Goal: Task Accomplishment & Management: Manage account settings

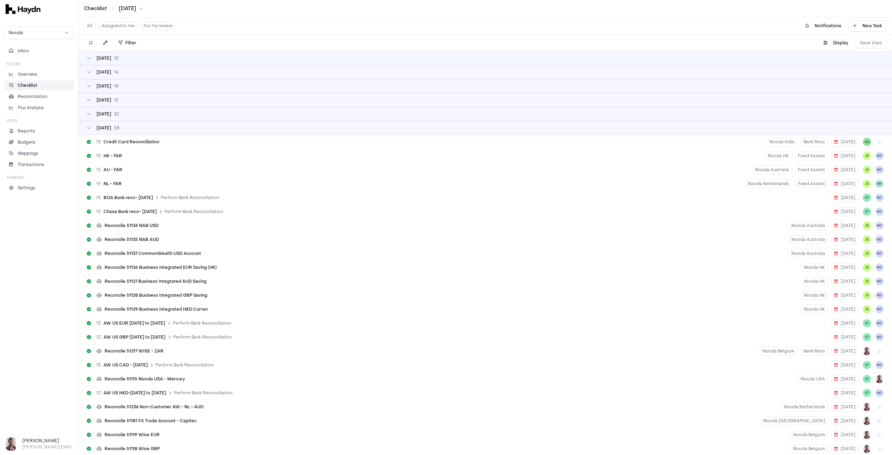
scroll to position [1812, 0]
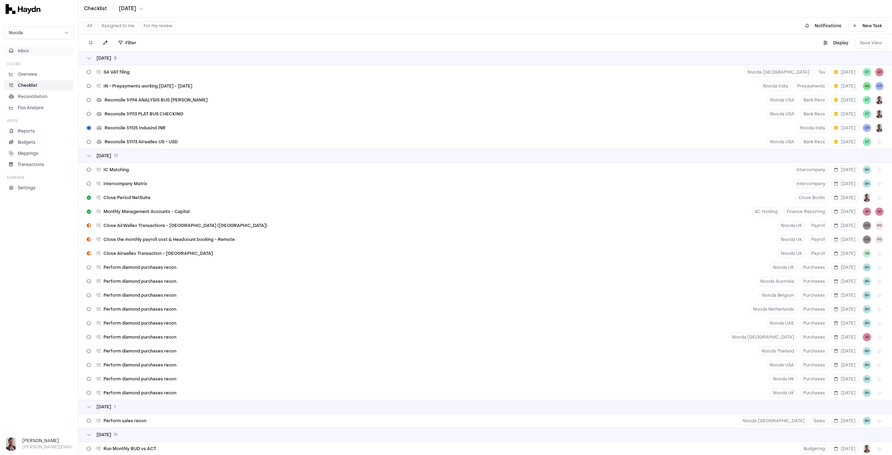
click at [27, 50] on span "Inbox" at bounding box center [23, 51] width 11 height 6
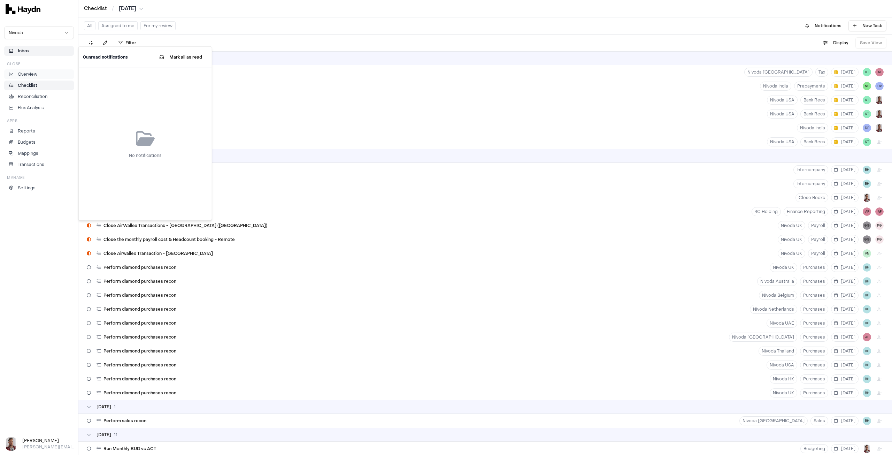
click at [31, 72] on p "Overview" at bounding box center [28, 74] width 20 height 6
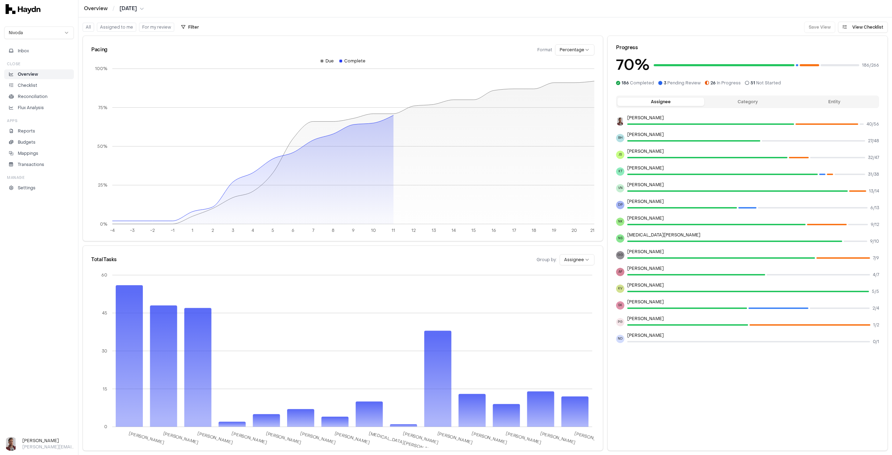
click at [573, 50] on html "Overview / [DATE] Nivoda Inbox Close Overview Checklist Reconciliation Flux Ana…" at bounding box center [446, 227] width 892 height 455
click at [571, 49] on html "Overview / [DATE] Nivoda Inbox Close Overview Checklist Reconciliation Flux Ana…" at bounding box center [446, 227] width 892 height 455
click at [861, 28] on button "View Checklist" at bounding box center [863, 27] width 50 height 11
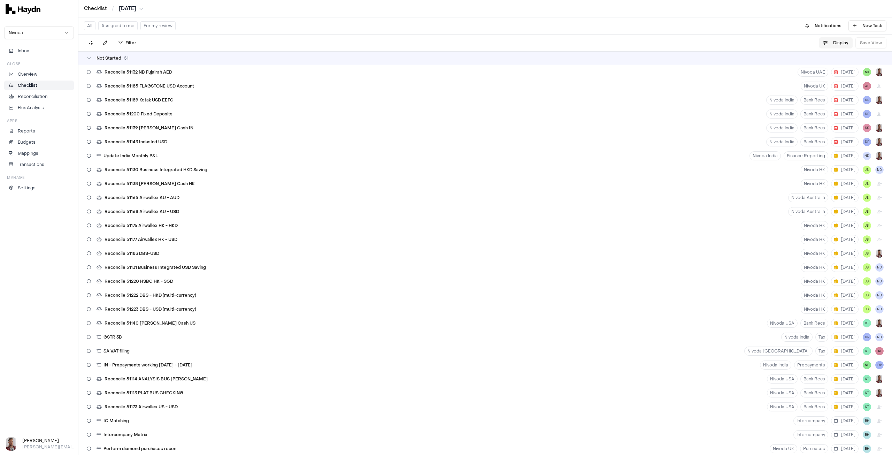
click at [830, 40] on button "Display" at bounding box center [835, 42] width 33 height 11
click at [832, 61] on html "Checklist / [DATE] Nivoda Inbox Close Overview Checklist Reconciliation Flux An…" at bounding box center [446, 227] width 892 height 455
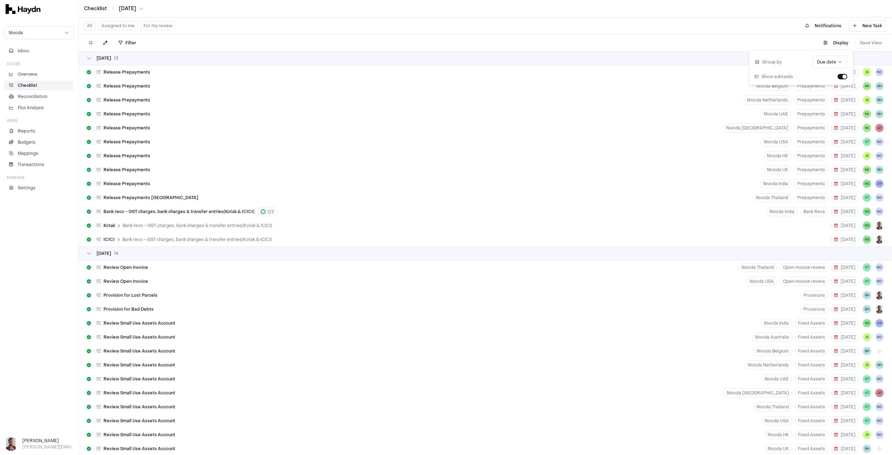
click at [137, 56] on div "[DATE]" at bounding box center [485, 58] width 797 height 6
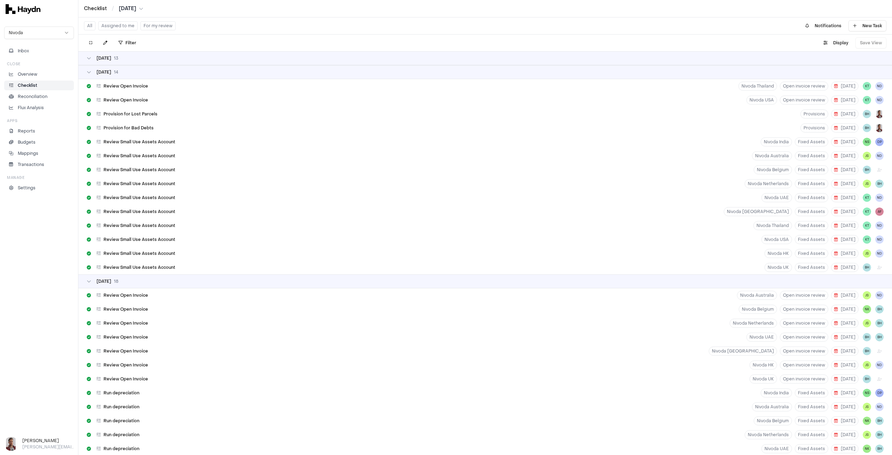
click at [134, 71] on div "[DATE]" at bounding box center [485, 72] width 797 height 6
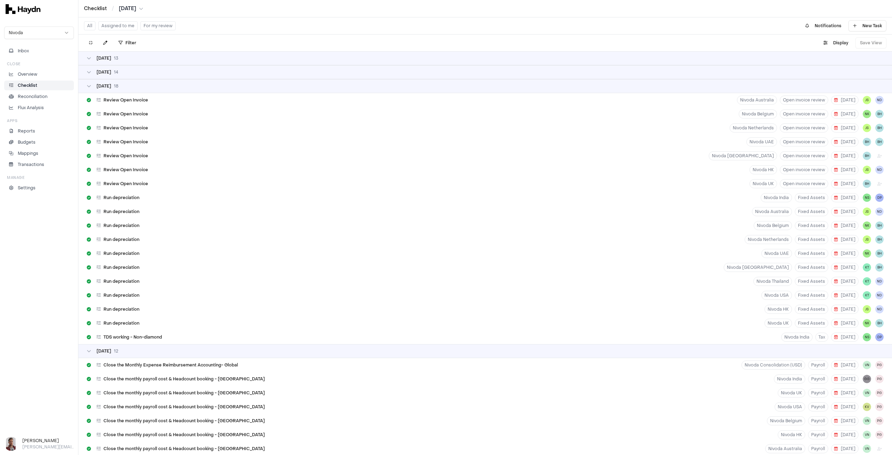
click at [134, 86] on div "[DATE]" at bounding box center [485, 86] width 797 height 6
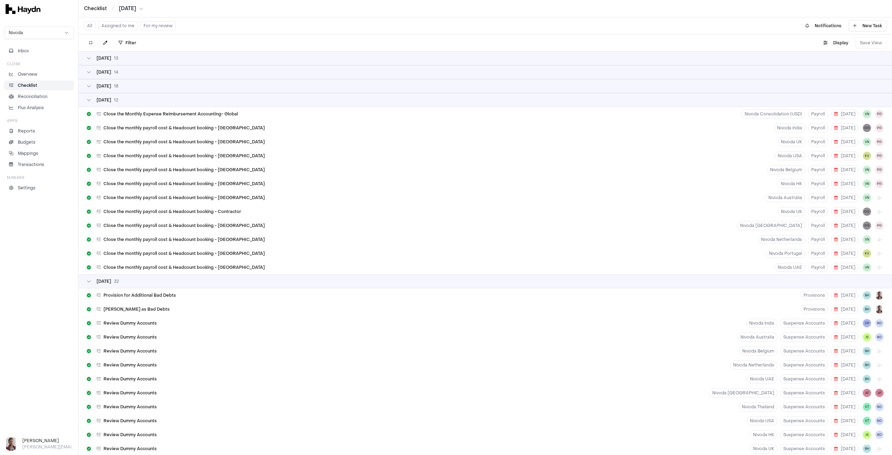
click at [150, 101] on div "[DATE]" at bounding box center [485, 100] width 797 height 6
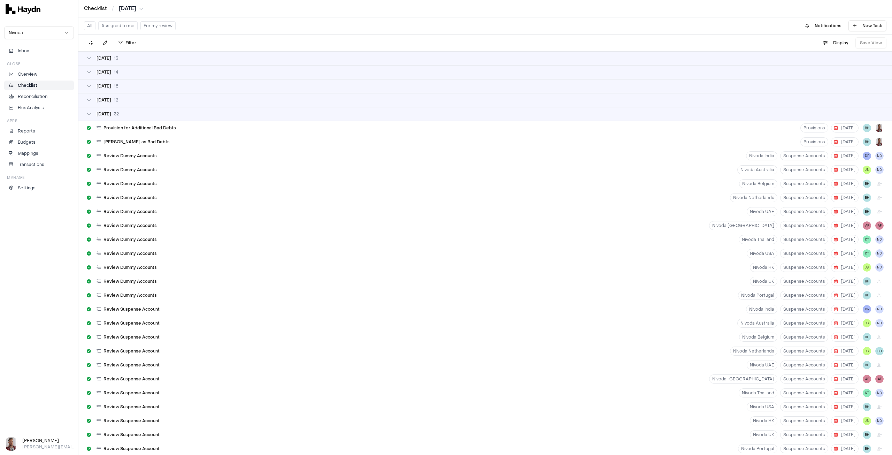
click at [127, 114] on div "[DATE]" at bounding box center [485, 114] width 797 height 6
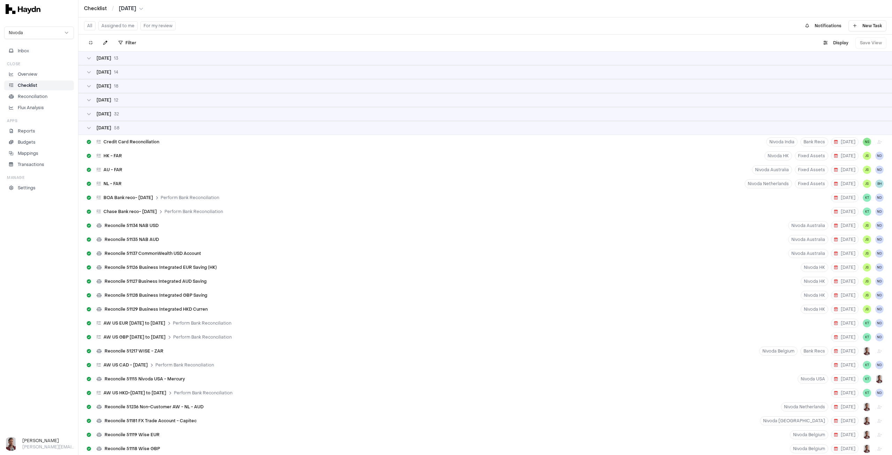
click at [146, 128] on div "[DATE]" at bounding box center [485, 128] width 797 height 6
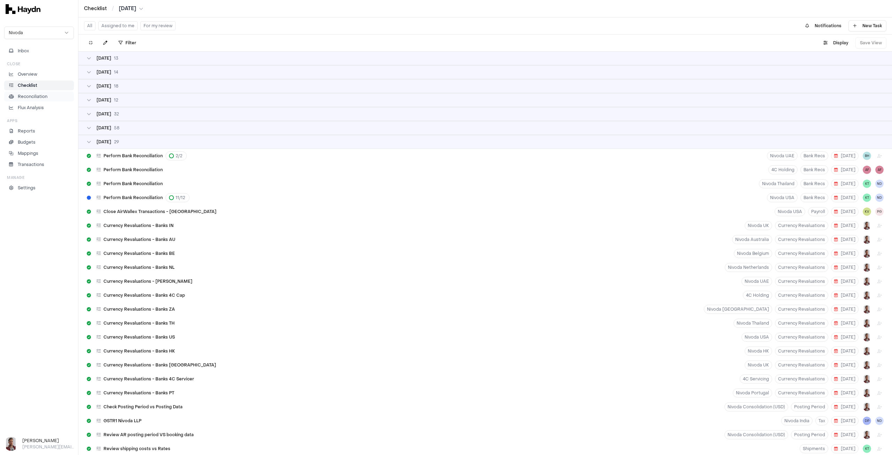
click at [37, 95] on p "Reconciliation" at bounding box center [33, 96] width 30 height 6
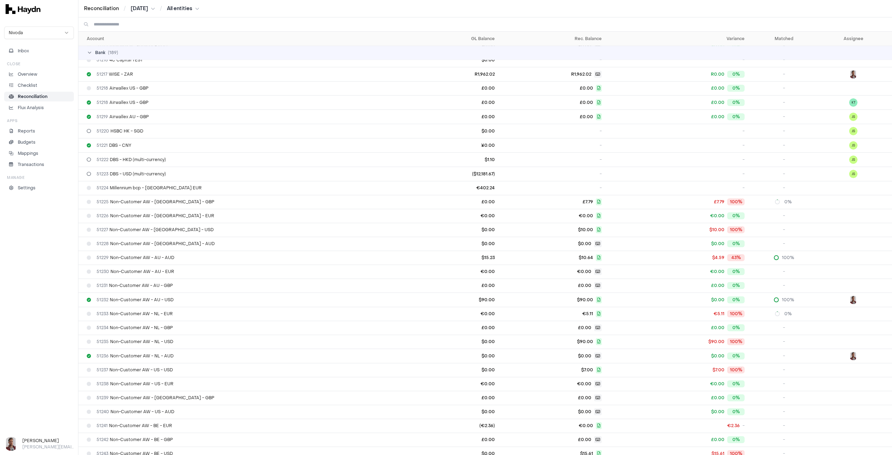
scroll to position [2257, 0]
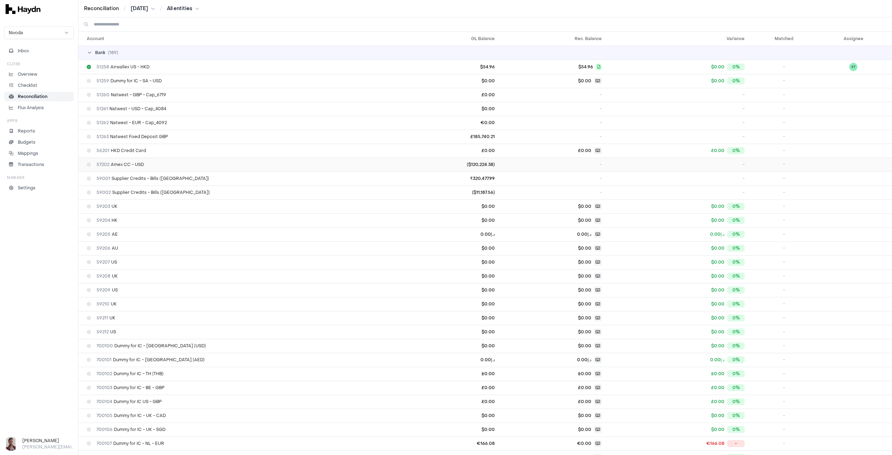
click at [217, 162] on div "57202 Amex CC - USD" at bounding box center [241, 165] width 309 height 6
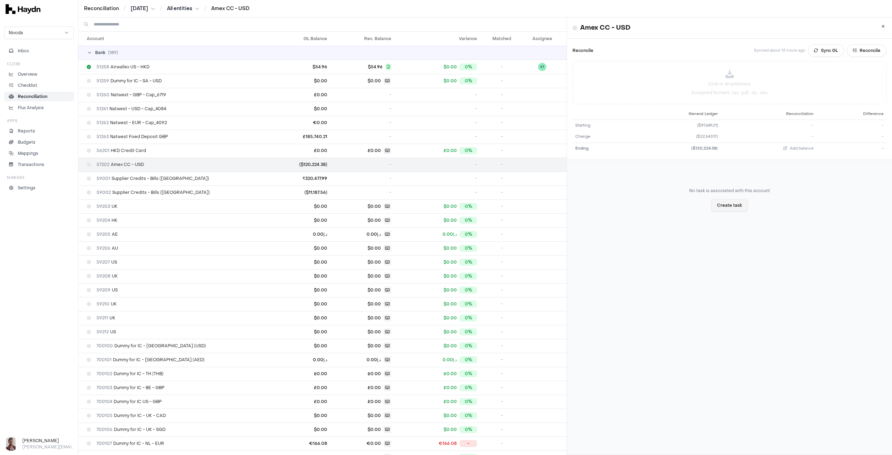
click at [722, 205] on button "Create task" at bounding box center [729, 205] width 37 height 13
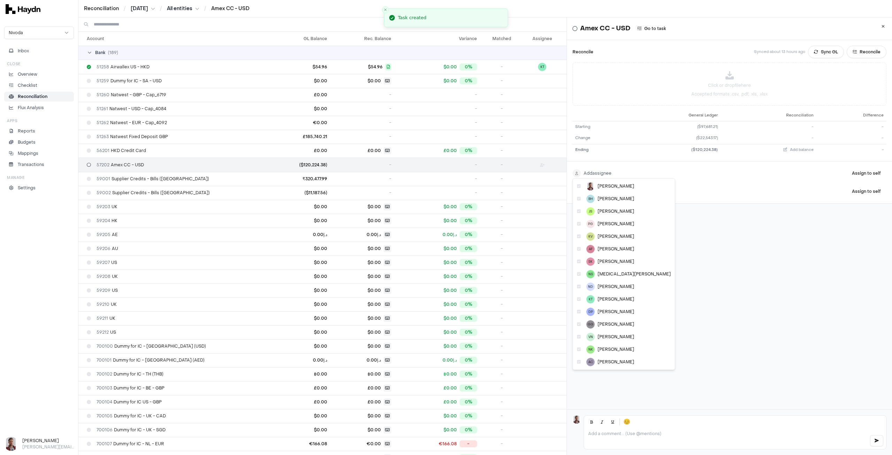
click at [593, 171] on html "Reconciliation / [DATE] / All entities / Amex CC - USD Nivoda Inbox Close Overv…" at bounding box center [446, 227] width 892 height 455
click at [612, 271] on span "[MEDICAL_DATA][PERSON_NAME]" at bounding box center [634, 274] width 73 height 6
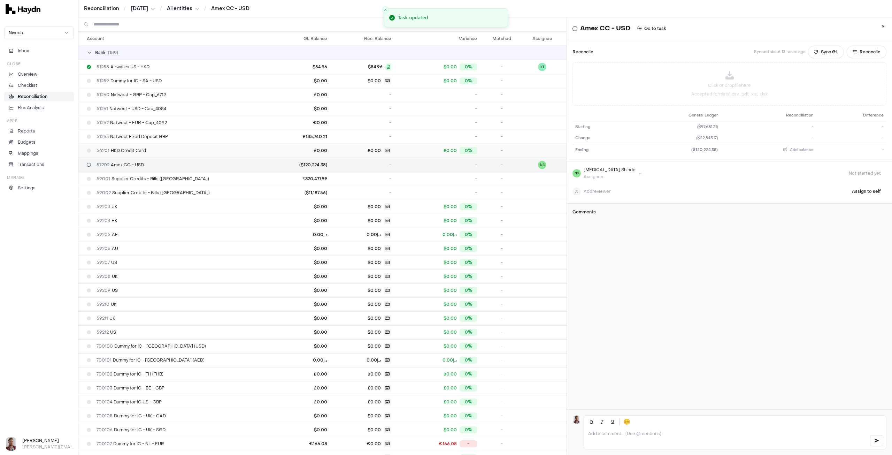
click at [168, 148] on div "56201 HKD Credit Card" at bounding box center [177, 151] width 181 height 6
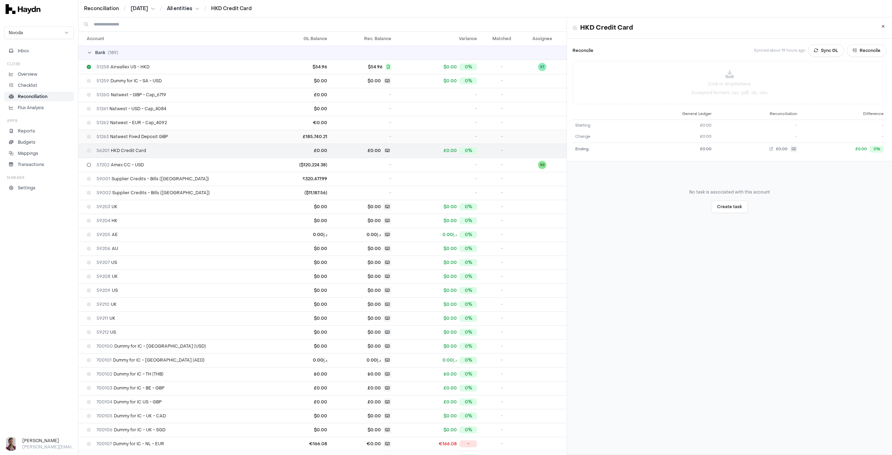
click at [171, 134] on div "51263 Natwest Fixed Deposit GBP" at bounding box center [177, 137] width 181 height 6
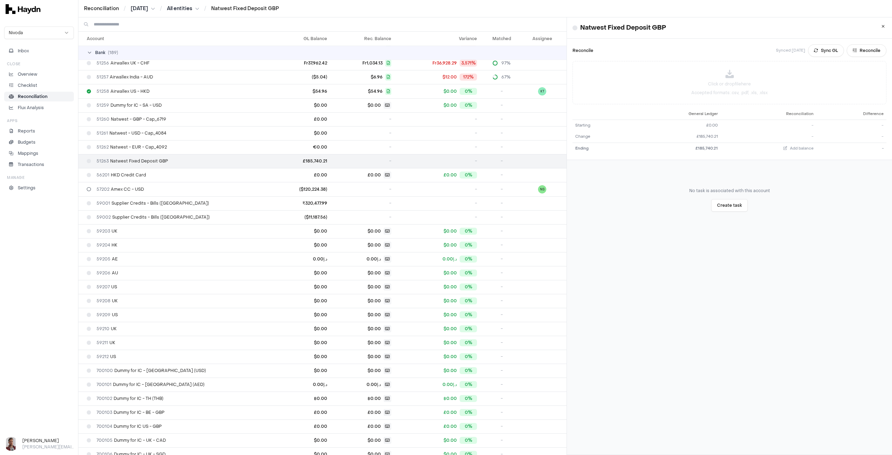
scroll to position [2223, 0]
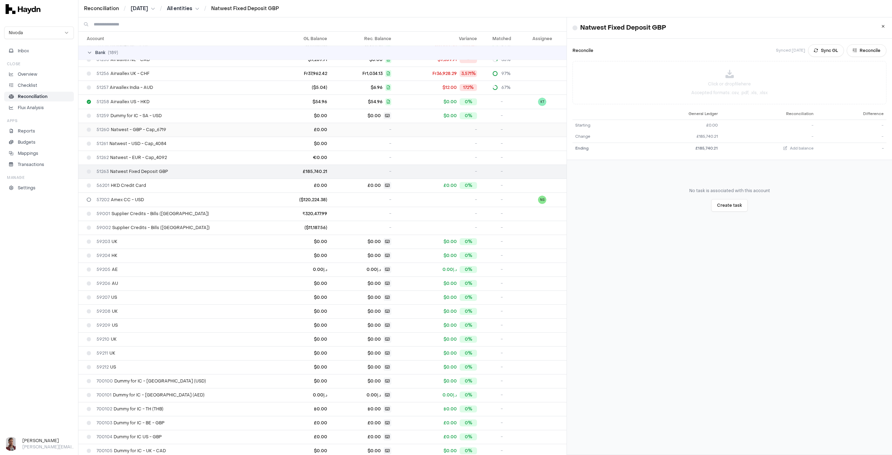
click at [369, 123] on td "-" at bounding box center [362, 130] width 64 height 14
click at [783, 146] on button "Add balance" at bounding box center [798, 149] width 30 height 6
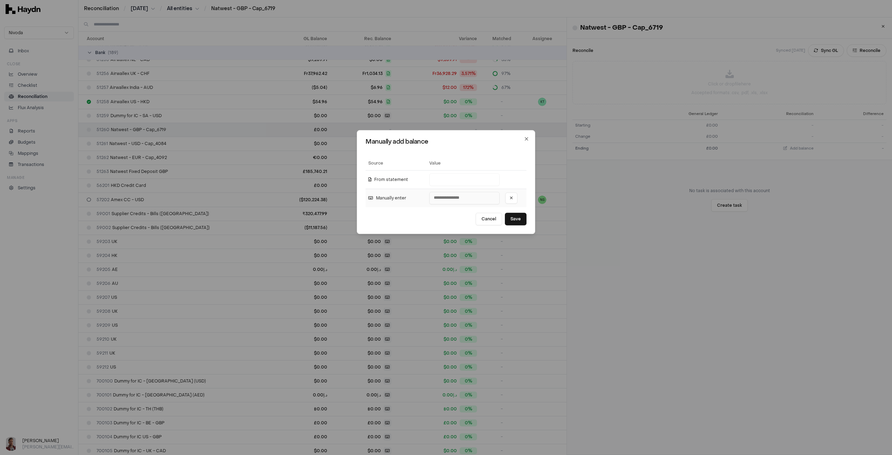
click at [468, 199] on input "number" at bounding box center [464, 198] width 70 height 13
click at [508, 216] on button "Save" at bounding box center [516, 219] width 22 height 13
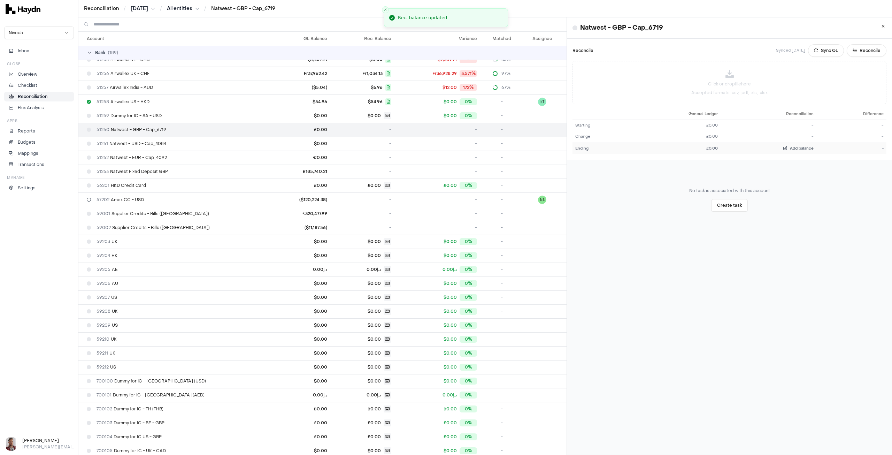
click at [790, 149] on span "Add balance" at bounding box center [802, 148] width 24 height 5
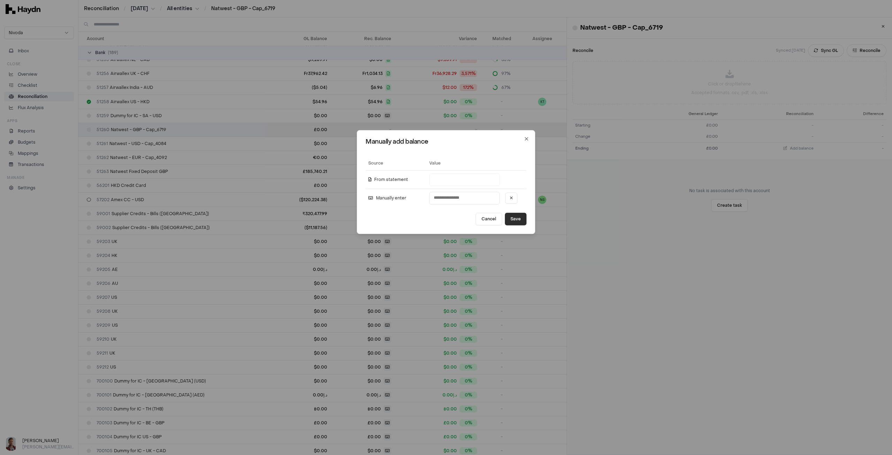
click at [512, 216] on button "Save" at bounding box center [516, 219] width 22 height 13
click at [450, 199] on input "number" at bounding box center [464, 198] width 70 height 13
click at [510, 201] on button at bounding box center [511, 197] width 12 height 11
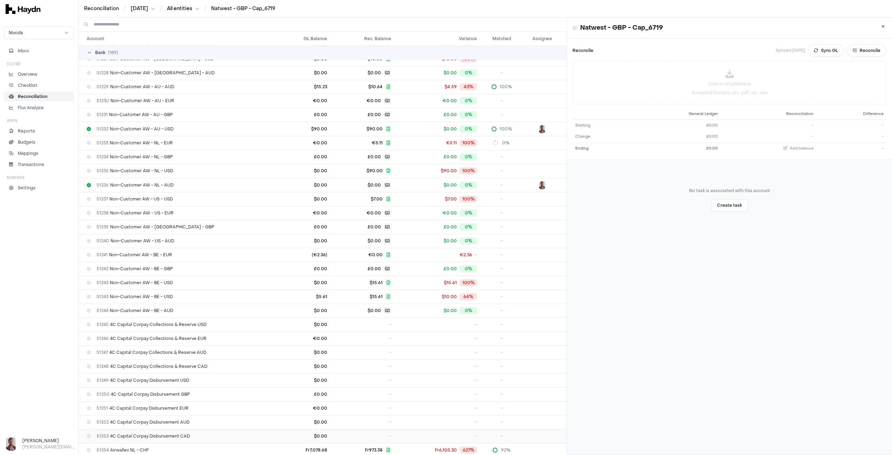
scroll to position [1770, 0]
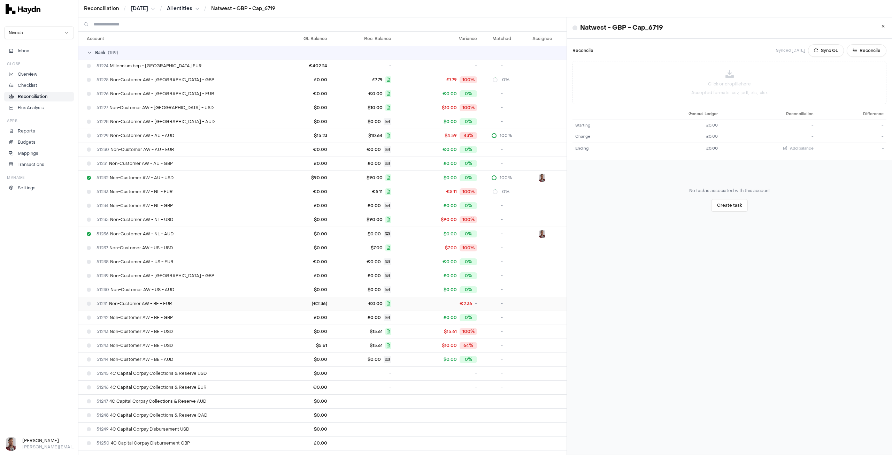
click at [174, 297] on td "51241 Non-Customer AW - BE - EUR" at bounding box center [174, 304] width 192 height 14
click at [815, 50] on button "Sync GL" at bounding box center [826, 50] width 36 height 13
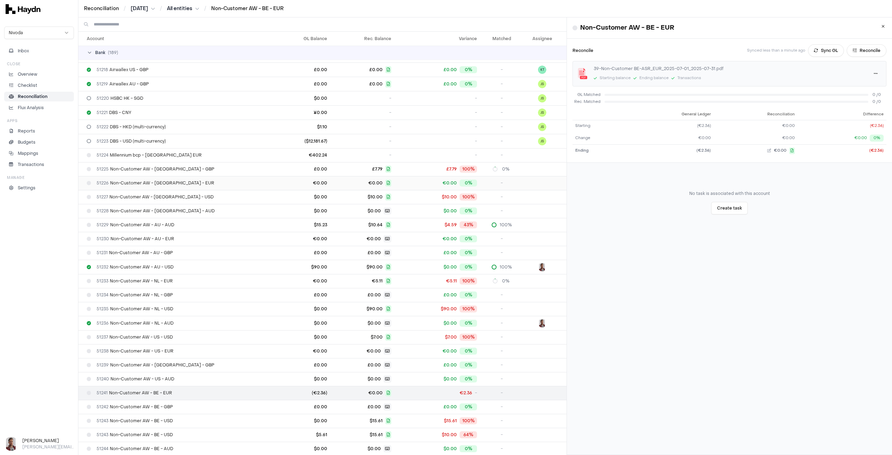
scroll to position [1665, 0]
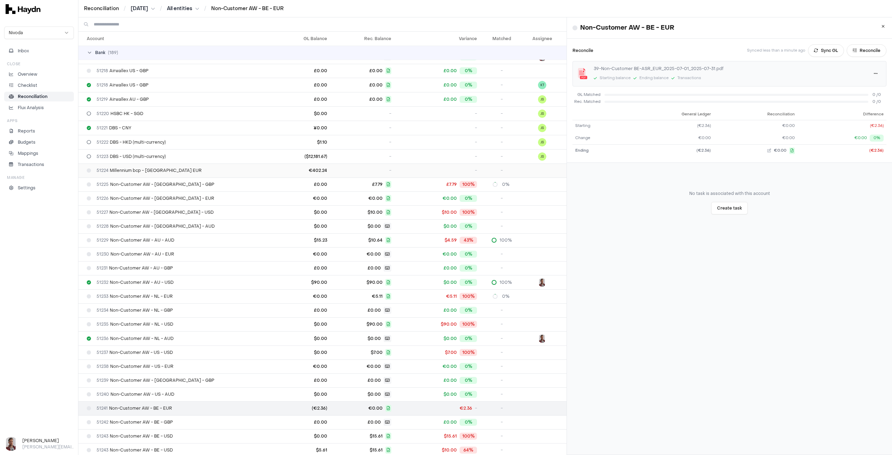
click at [229, 168] on div "51224 Millennium bcp - [GEOGRAPHIC_DATA] EUR" at bounding box center [177, 171] width 181 height 6
click at [224, 154] on div "51223 DBS - USD (multi-currency)" at bounding box center [177, 157] width 181 height 6
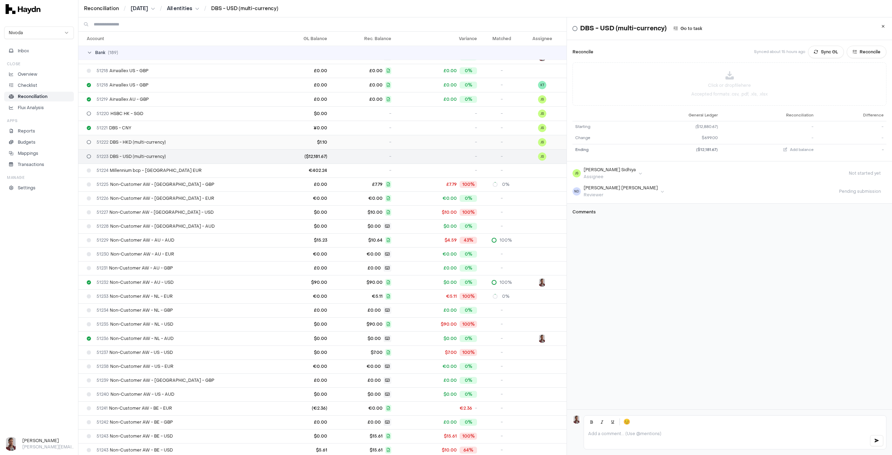
click at [222, 139] on div "51222 DBS - HKD (multi-currency)" at bounding box center [177, 142] width 181 height 6
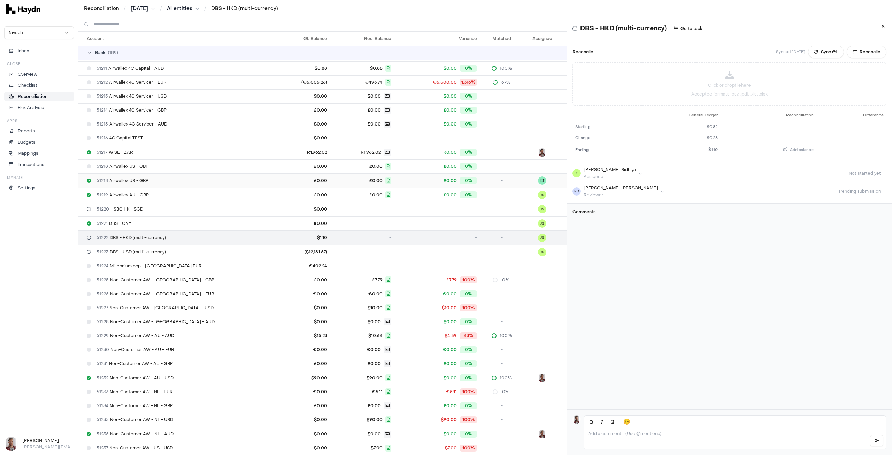
scroll to position [1561, 0]
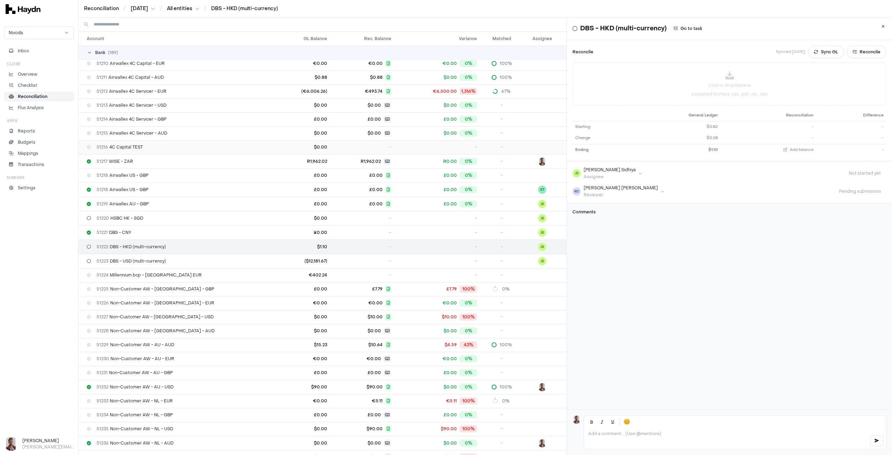
click at [219, 144] on div "51216 4C Capital TEST" at bounding box center [177, 147] width 181 height 6
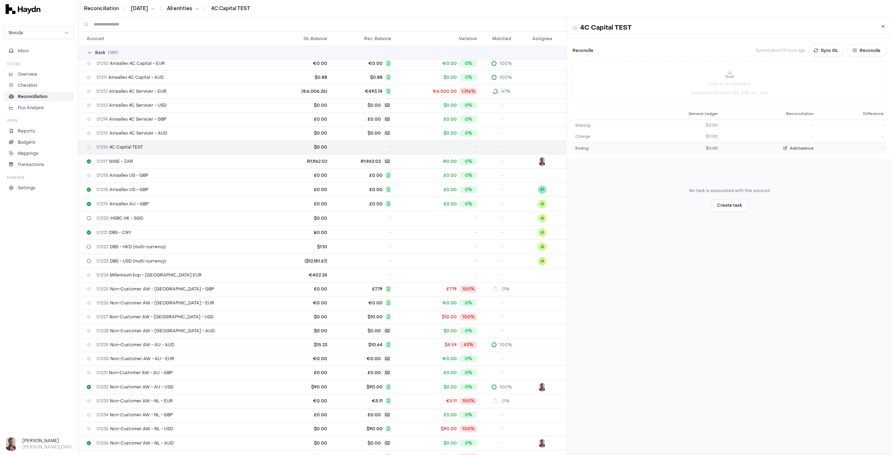
click at [790, 146] on span "Add balance" at bounding box center [802, 148] width 24 height 5
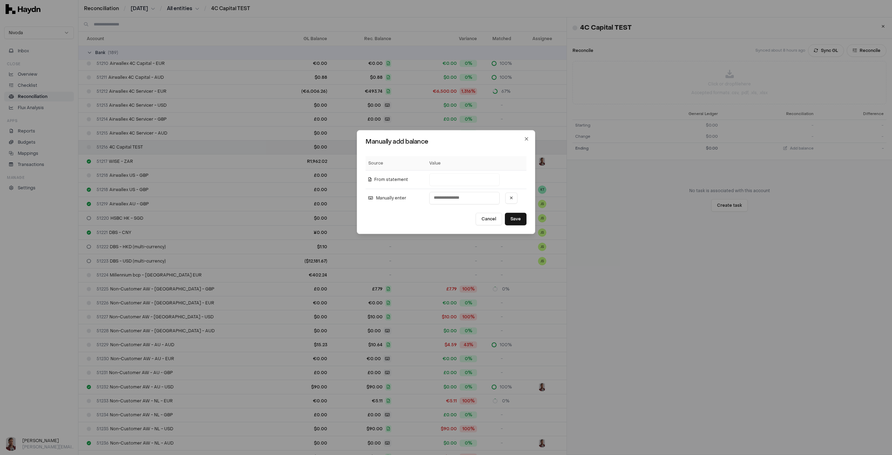
click at [431, 163] on th "Value" at bounding box center [465, 163] width 76 height 14
click at [474, 196] on input "number" at bounding box center [464, 198] width 70 height 13
click at [510, 199] on icon at bounding box center [511, 198] width 3 height 4
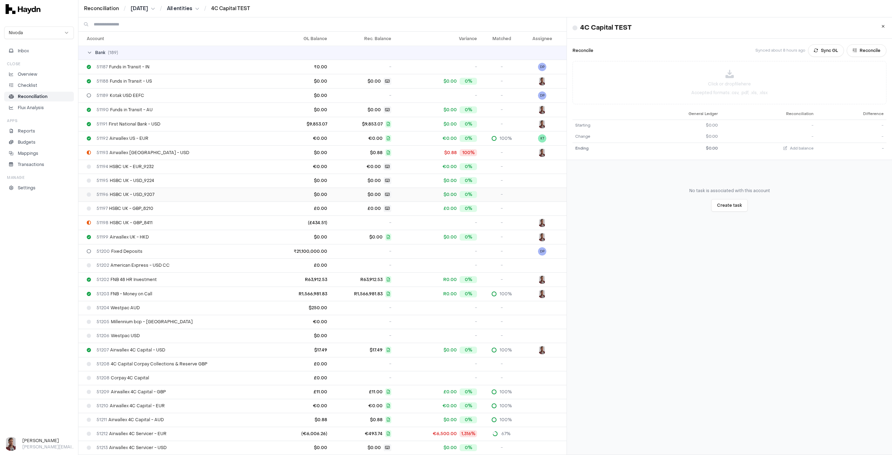
scroll to position [1212, 0]
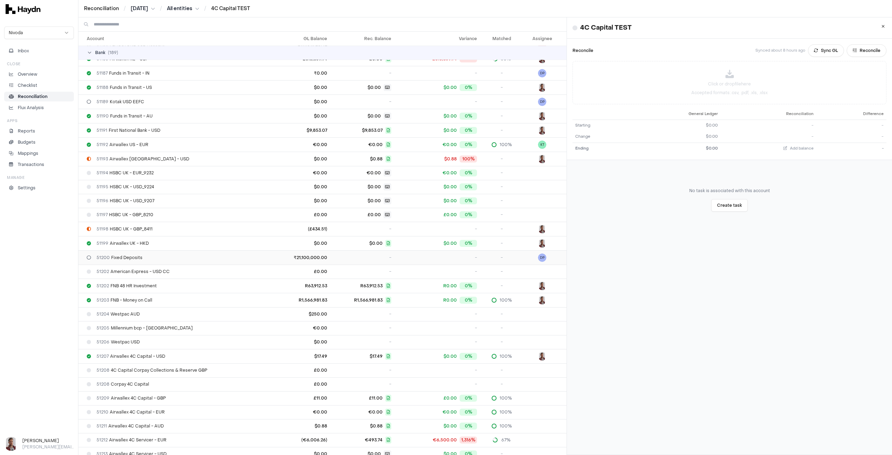
click at [371, 250] on td "-" at bounding box center [362, 257] width 64 height 14
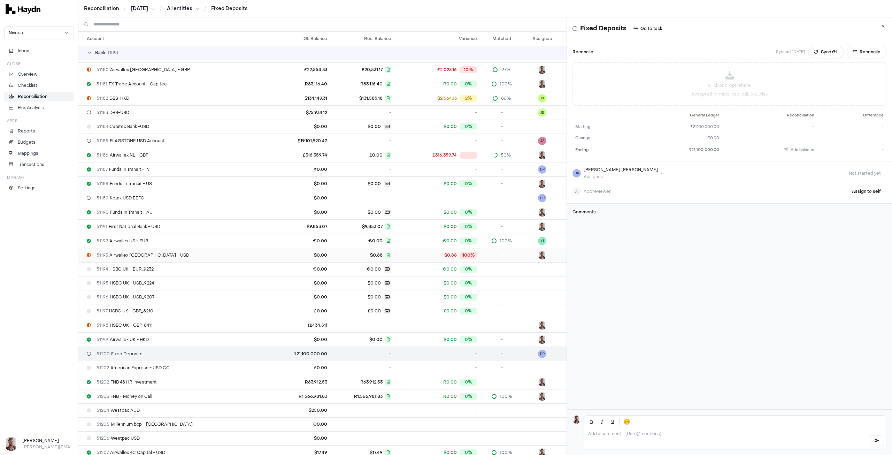
scroll to position [1038, 0]
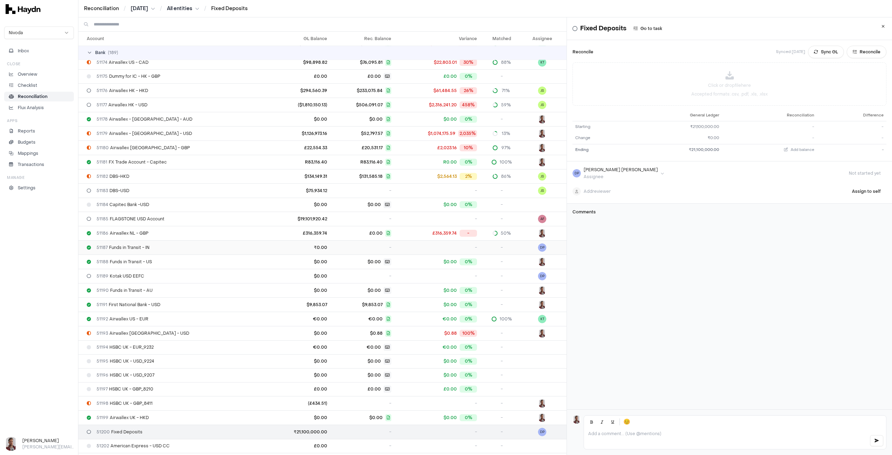
click at [397, 245] on div "-" at bounding box center [437, 248] width 80 height 6
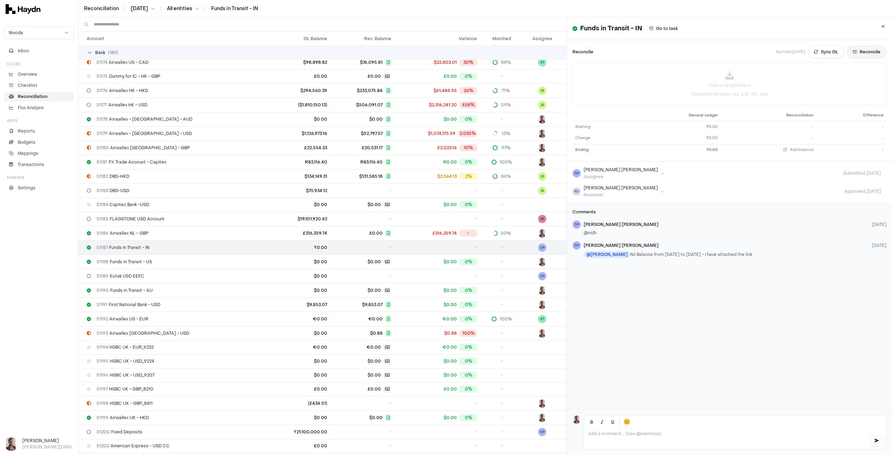
click at [863, 49] on button "Reconcile" at bounding box center [867, 52] width 40 height 13
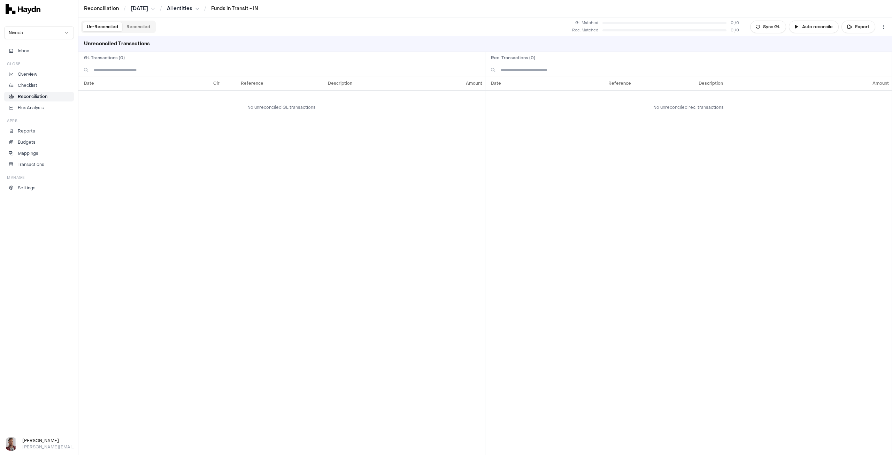
click at [183, 8] on html "Reconciliation / [DATE] / All entities / Funds in Transit - IN Nivoda Inbox Clo…" at bounding box center [446, 227] width 892 height 455
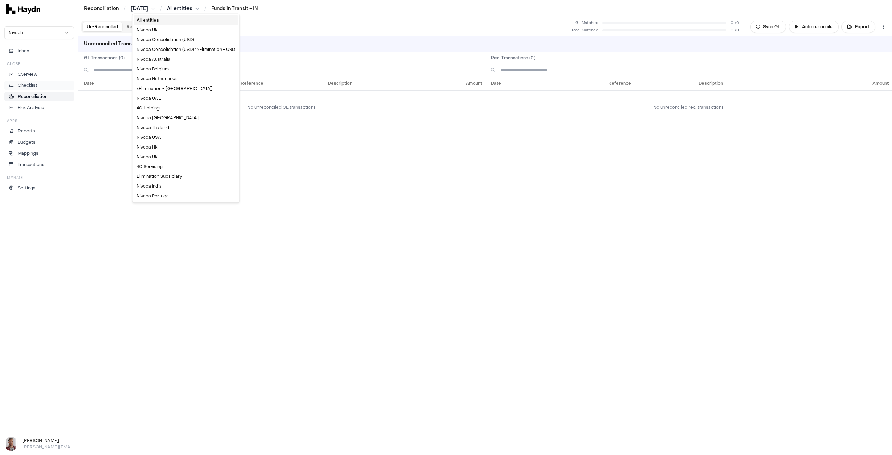
click at [31, 88] on html "Reconciliation / [DATE] / All entities / Funds in Transit - IN Nivoda Inbox Clo…" at bounding box center [446, 227] width 892 height 455
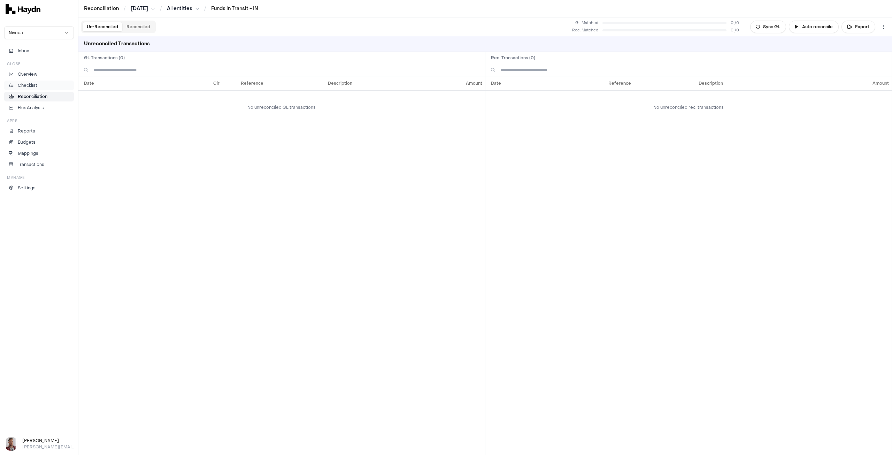
click at [30, 86] on p "Checklist" at bounding box center [28, 85] width 20 height 6
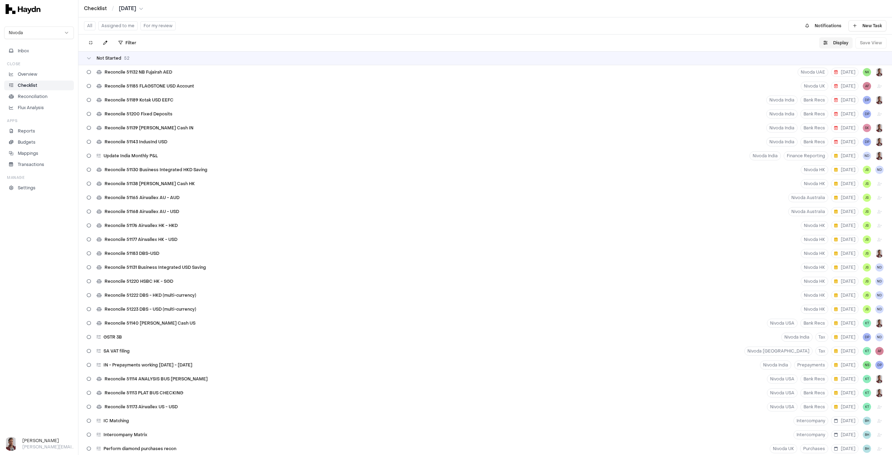
click at [837, 41] on button "Display" at bounding box center [835, 42] width 33 height 11
click at [824, 64] on html "Checklist / [DATE] Nivoda Inbox Close Overview Checklist Reconciliation Flux An…" at bounding box center [446, 227] width 892 height 455
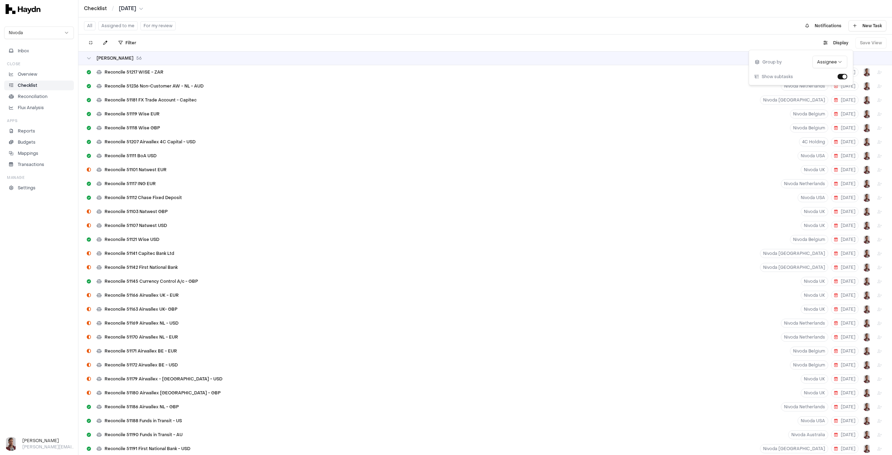
click at [92, 43] on icon at bounding box center [91, 43] width 4 height 4
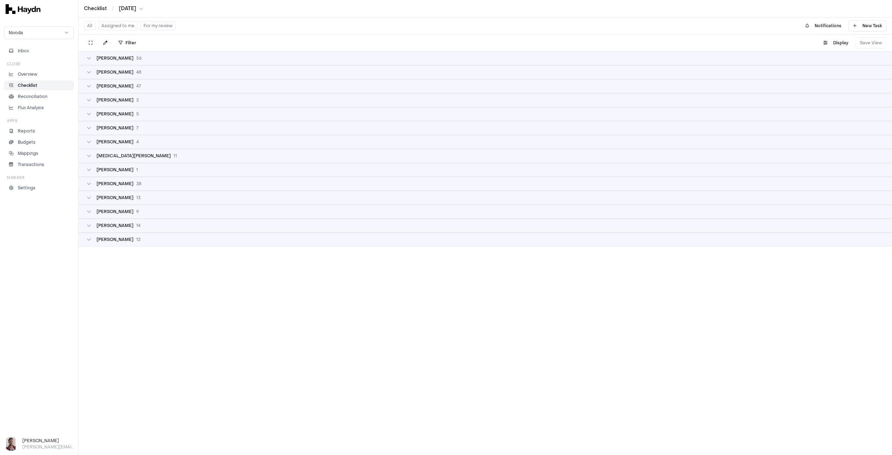
click at [132, 200] on div "[PERSON_NAME] 13" at bounding box center [485, 198] width 797 height 6
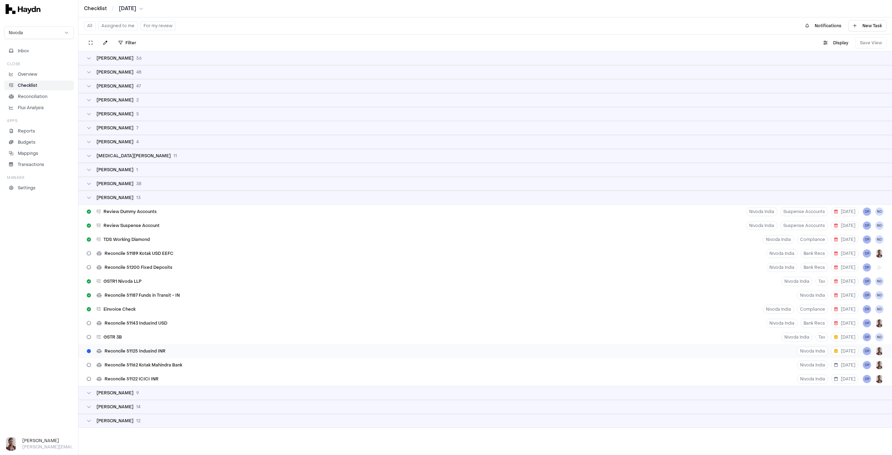
click at [148, 350] on span "Reconcile 51125 Indusind INR" at bounding box center [135, 351] width 61 height 6
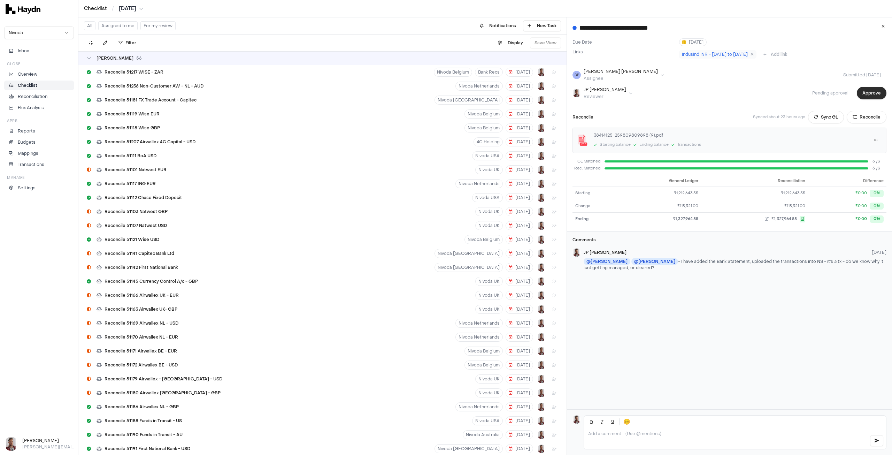
click at [871, 92] on button "Approve" at bounding box center [872, 93] width 30 height 13
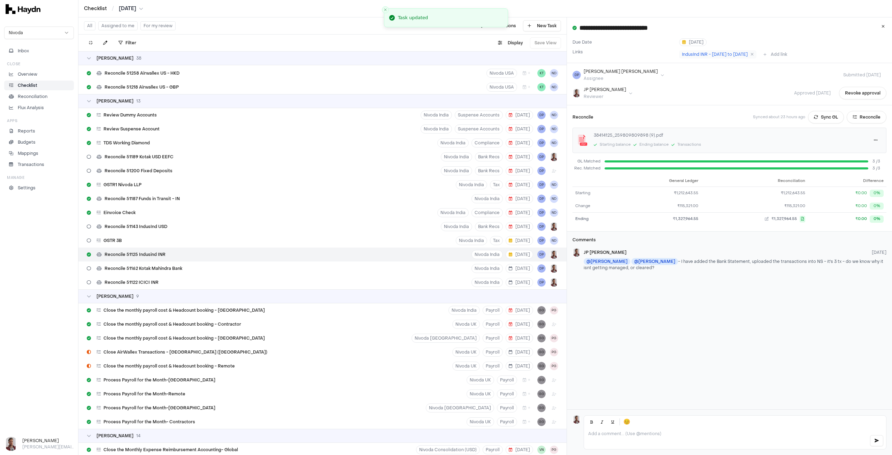
scroll to position [3150, 0]
click at [90, 43] on icon at bounding box center [91, 43] width 4 height 4
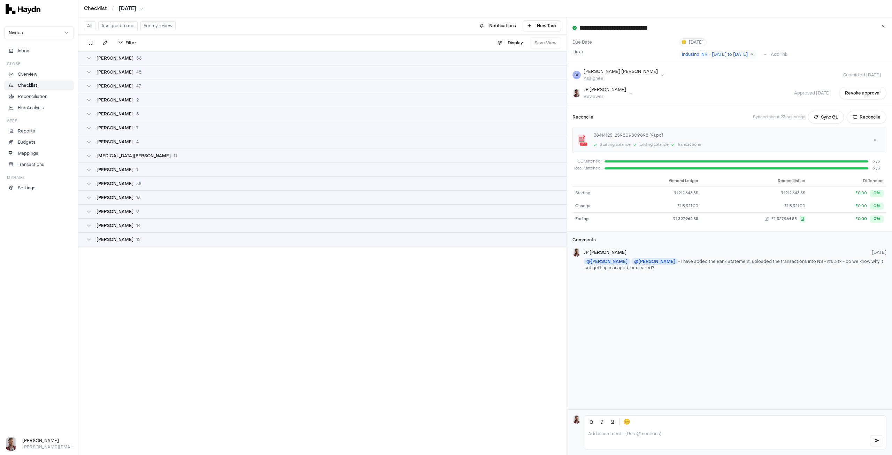
click at [132, 198] on div "[PERSON_NAME] 13" at bounding box center [322, 198] width 471 height 6
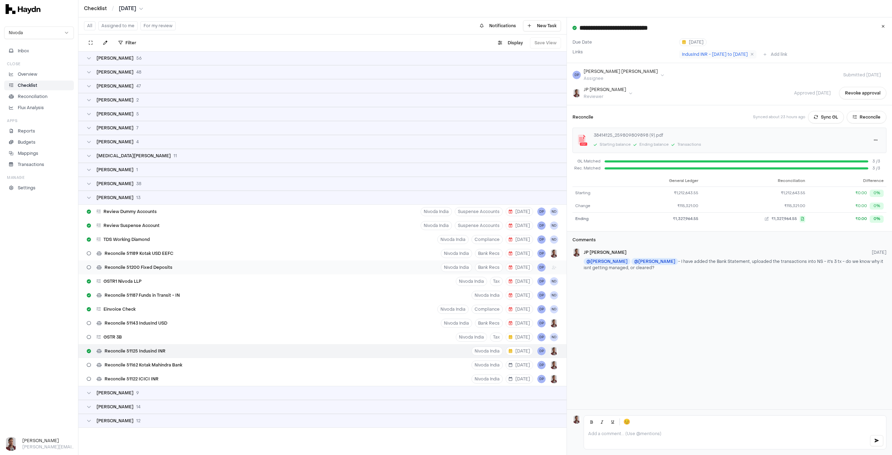
click at [154, 266] on span "Reconcile 51200 Fixed Deposits" at bounding box center [139, 267] width 68 height 6
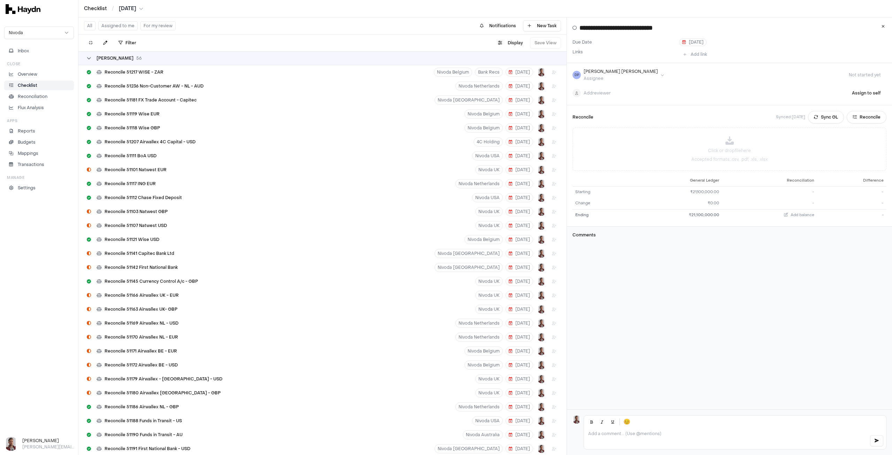
click at [110, 58] on span "[PERSON_NAME]" at bounding box center [115, 58] width 37 height 6
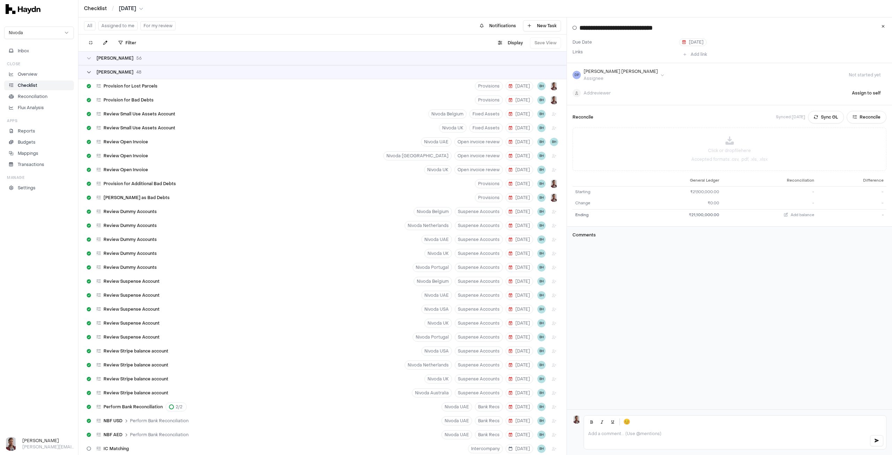
click at [104, 70] on span "[PERSON_NAME]" at bounding box center [115, 72] width 37 height 6
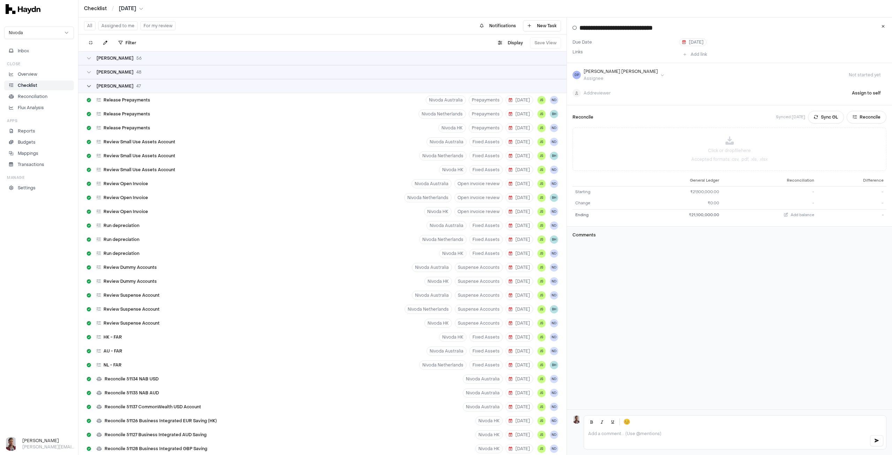
drag, startPoint x: 107, startPoint y: 85, endPoint x: 109, endPoint y: 89, distance: 4.0
click at [107, 85] on span "[PERSON_NAME]" at bounding box center [115, 86] width 37 height 6
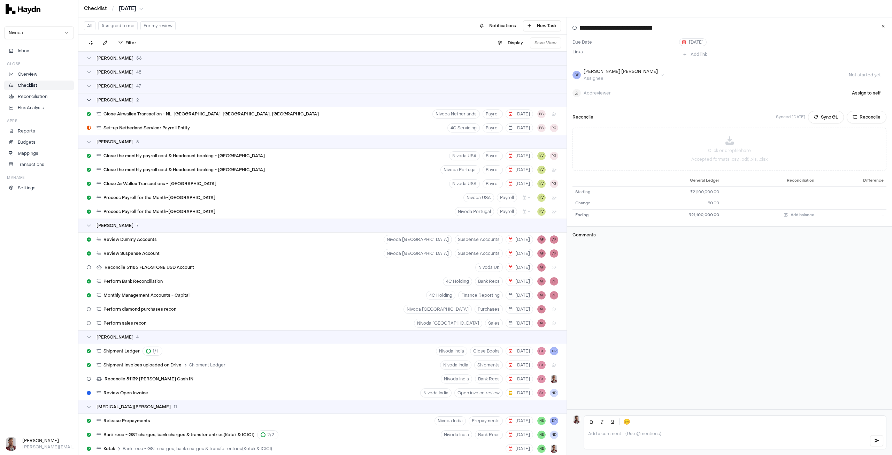
click at [113, 99] on span "[PERSON_NAME]" at bounding box center [115, 100] width 37 height 6
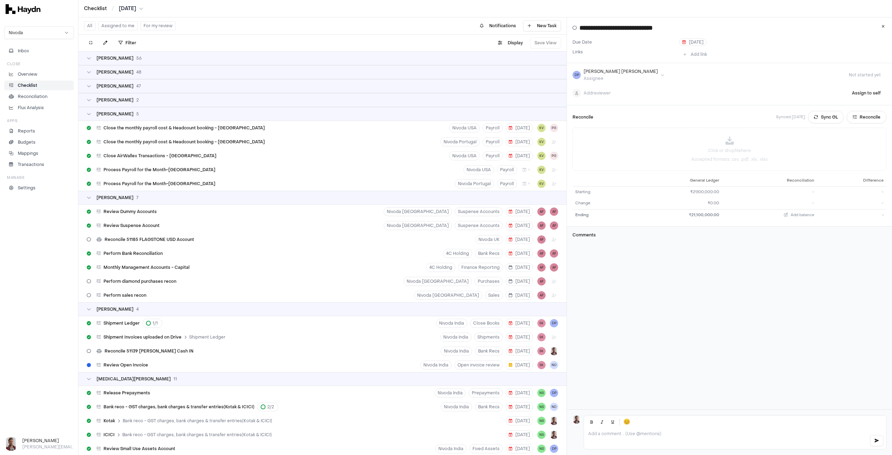
click at [117, 109] on div "[PERSON_NAME] 5" at bounding box center [322, 114] width 488 height 14
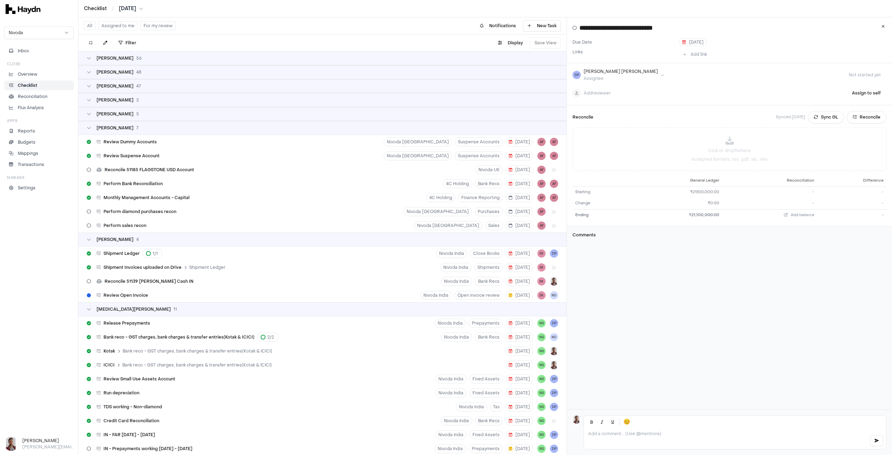
click at [122, 131] on div "[PERSON_NAME] 7" at bounding box center [322, 128] width 488 height 14
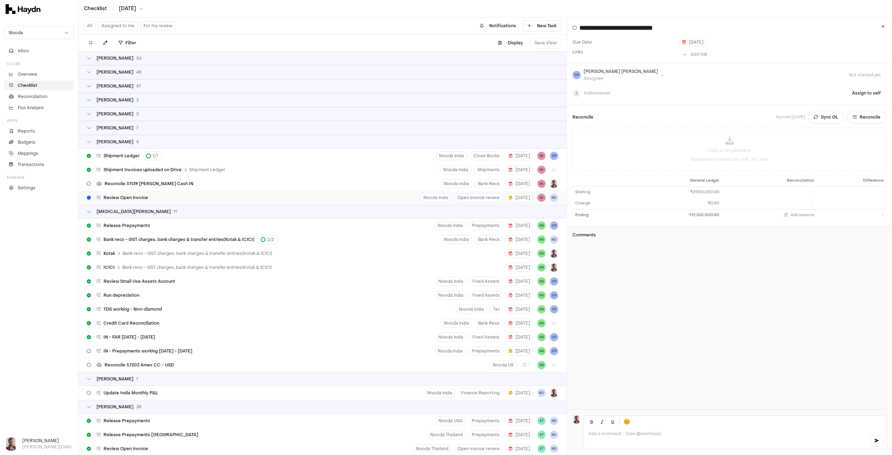
click at [124, 193] on div "Review Open Invoice" at bounding box center [117, 197] width 67 height 13
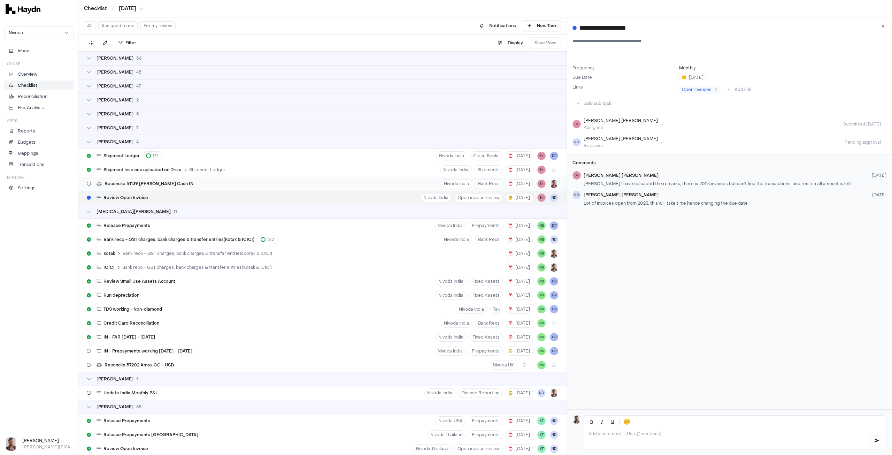
click at [147, 182] on span "Reconcile 51139 [PERSON_NAME] Cash IN" at bounding box center [149, 184] width 89 height 6
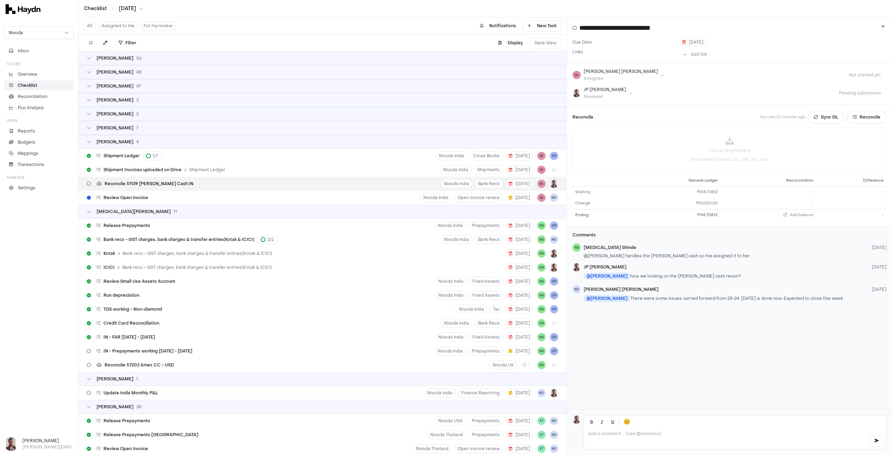
click at [154, 142] on div "[PERSON_NAME] 4" at bounding box center [322, 142] width 471 height 6
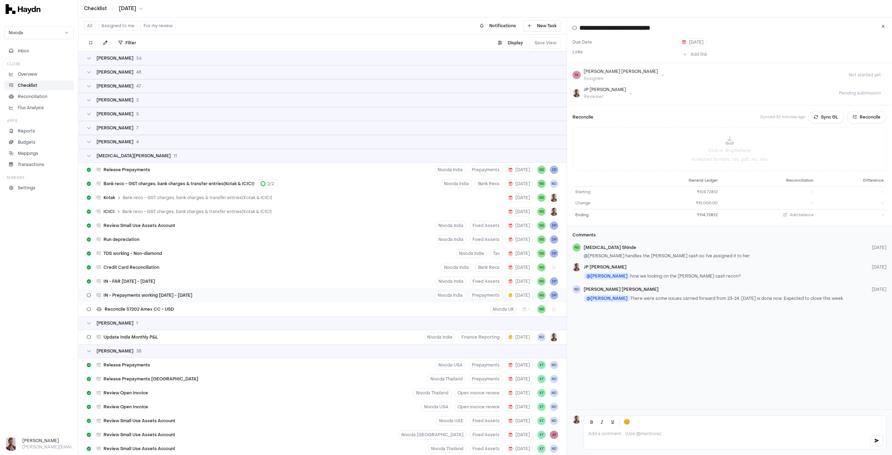
click at [193, 296] on div "IN - Prepayments working [DATE] - [DATE]" at bounding box center [139, 295] width 111 height 13
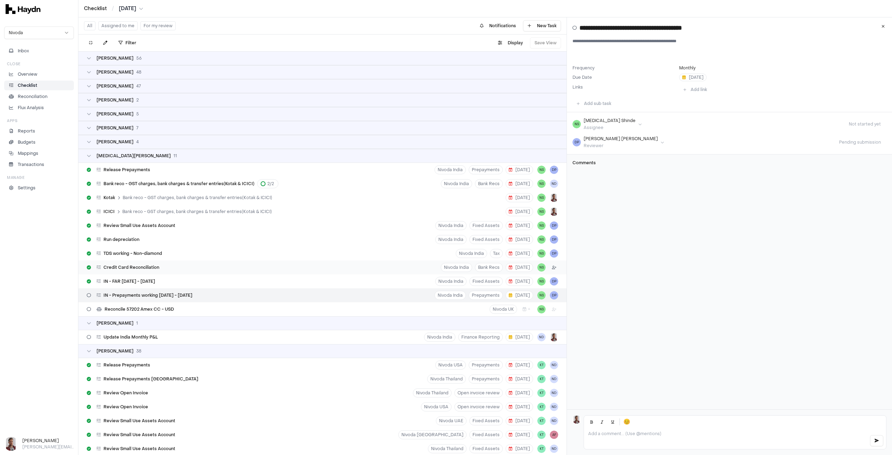
click at [549, 268] on html "Checklist / [DATE] Nivoda Inbox Close Overview Checklist Reconciliation Flux An…" at bounding box center [446, 227] width 892 height 455
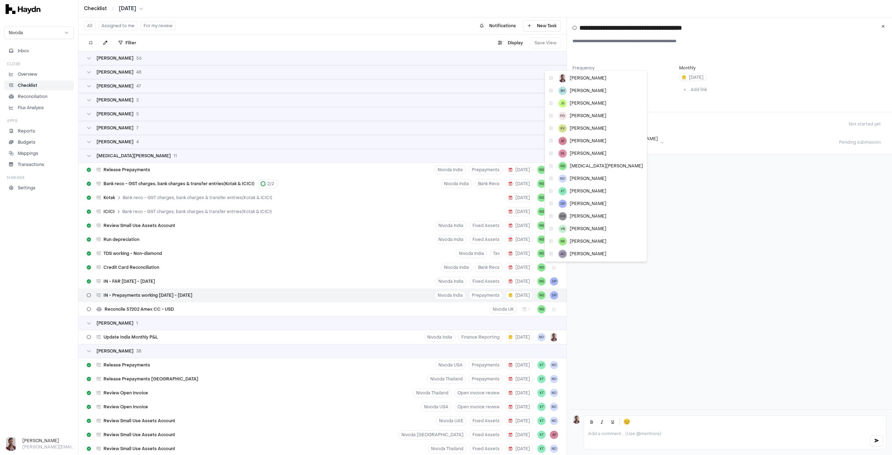
click at [752, 206] on html "Checklist / [DATE] Nivoda Inbox Close Overview Checklist Reconciliation Flux An…" at bounding box center [446, 227] width 892 height 455
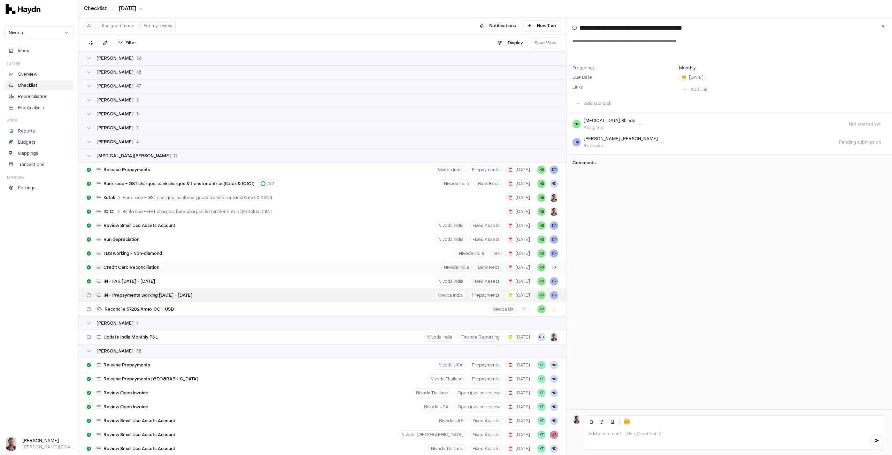
click at [550, 267] on html "Checklist / [DATE] Nivoda Inbox Close Overview Checklist Reconciliation Flux An…" at bounding box center [446, 227] width 892 height 455
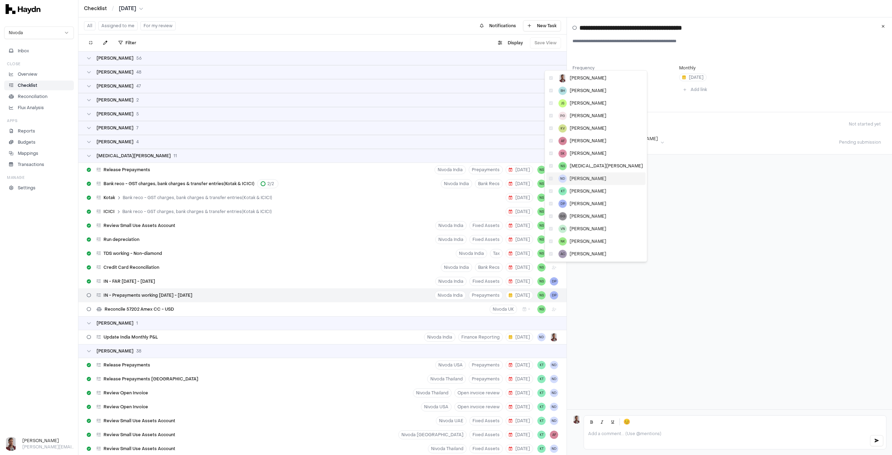
click at [584, 178] on span "[PERSON_NAME]" at bounding box center [588, 179] width 37 height 6
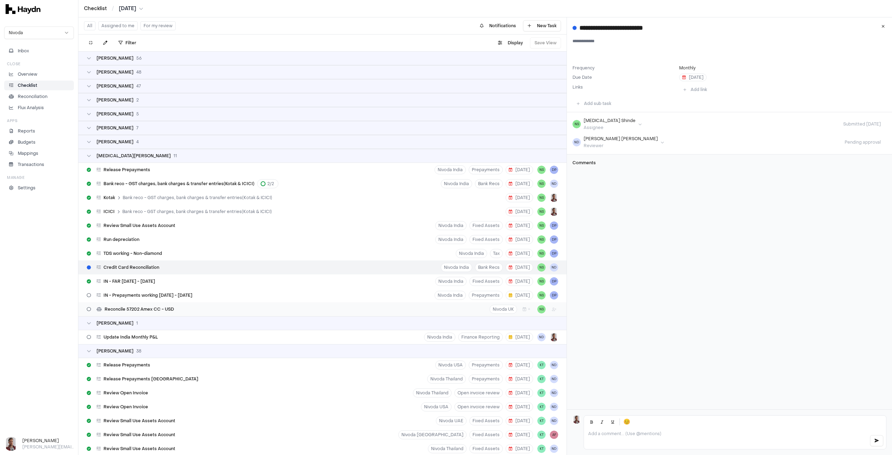
click at [168, 306] on span "Reconcile 57202 Amex CC - USD" at bounding box center [139, 309] width 69 height 6
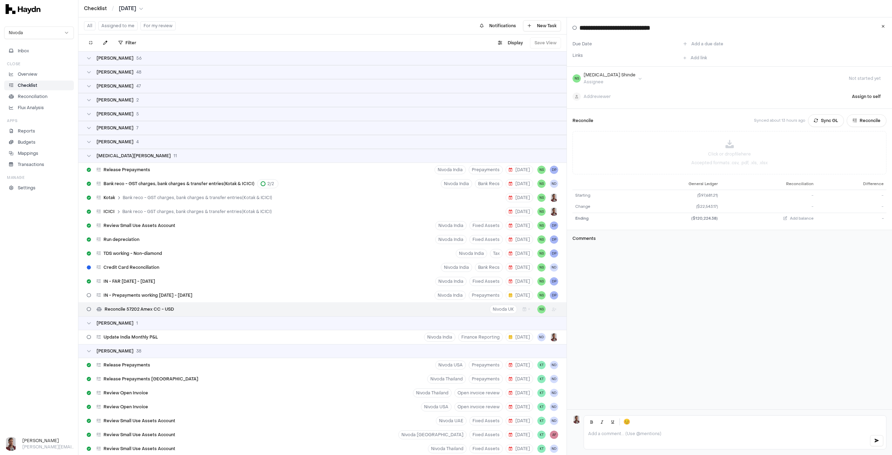
type input "**********"
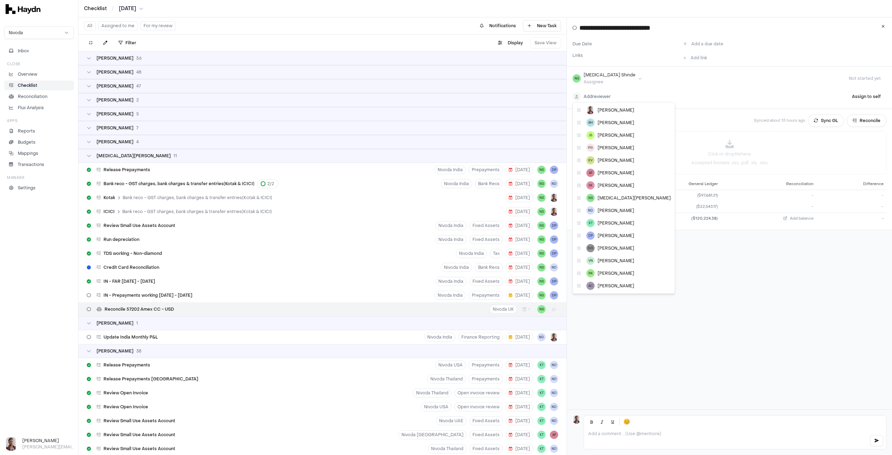
click at [591, 95] on html "Checklist / [DATE] Nivoda Inbox Close Overview Checklist Reconciliation Flux An…" at bounding box center [446, 227] width 892 height 455
click at [616, 213] on span "[PERSON_NAME]" at bounding box center [616, 211] width 37 height 6
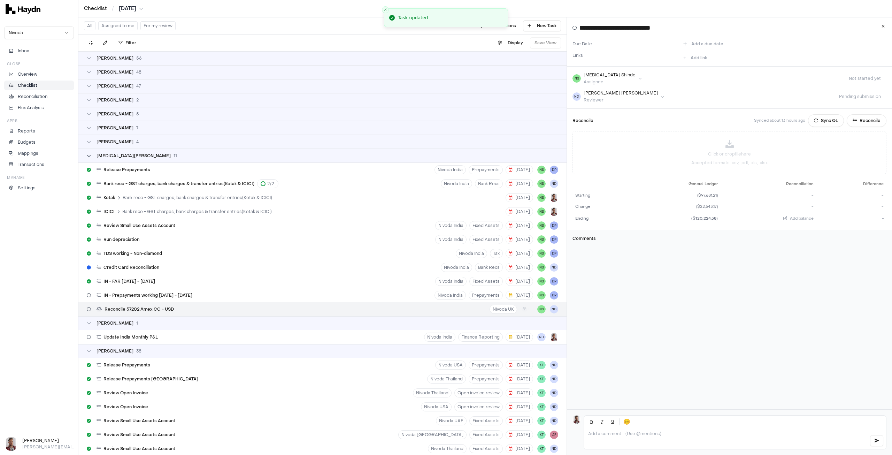
click at [125, 156] on div "[MEDICAL_DATA][PERSON_NAME] 11" at bounding box center [137, 156] width 80 height 6
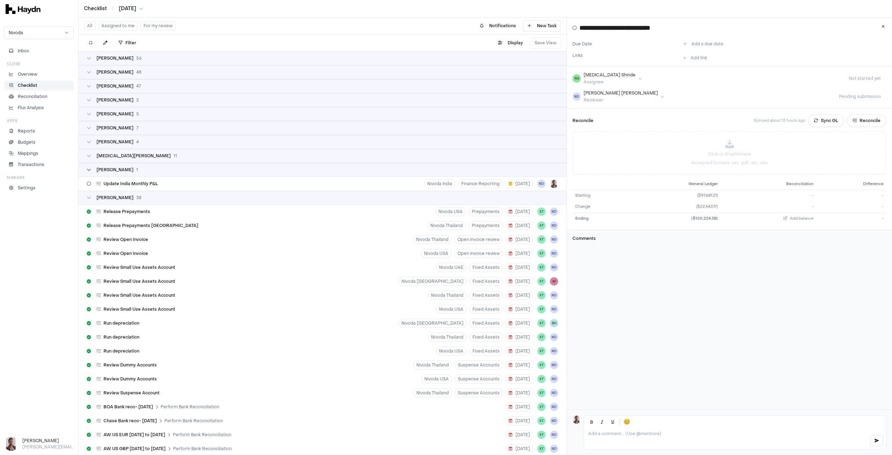
click at [136, 171] on span "1" at bounding box center [137, 170] width 2 height 6
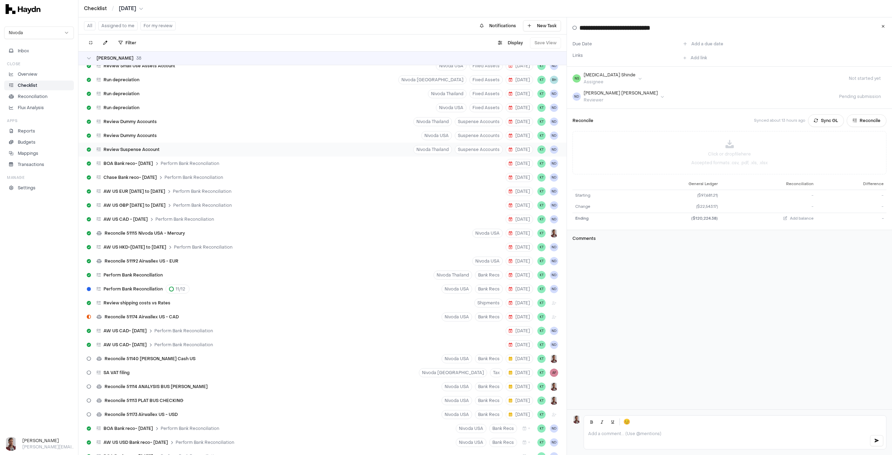
scroll to position [244, 0]
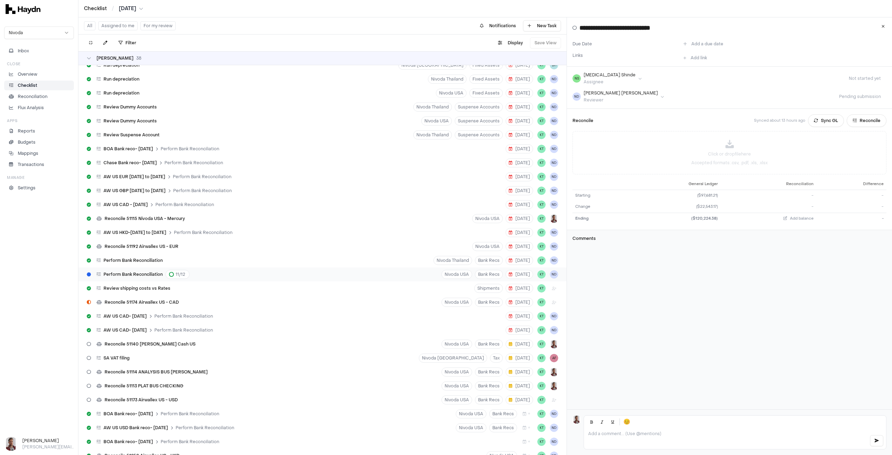
click at [152, 273] on span "Perform Bank Reconciliation" at bounding box center [132, 274] width 59 height 6
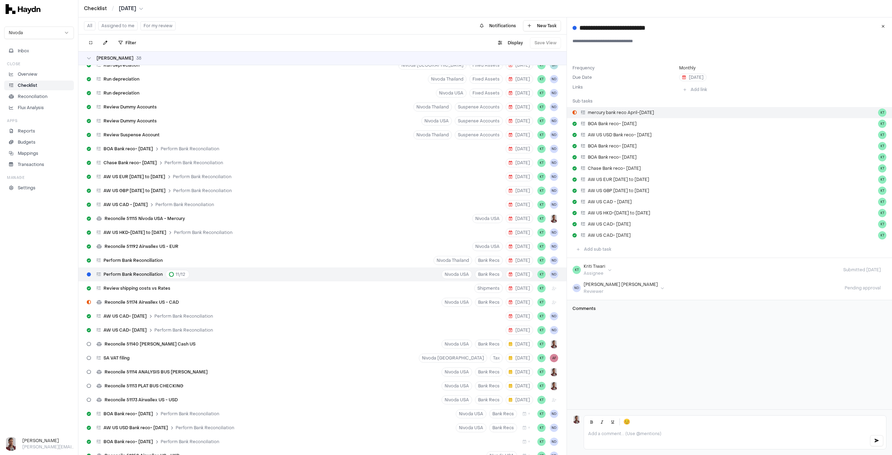
click at [646, 112] on span "mercury bank reco April-[DATE]" at bounding box center [621, 113] width 66 height 6
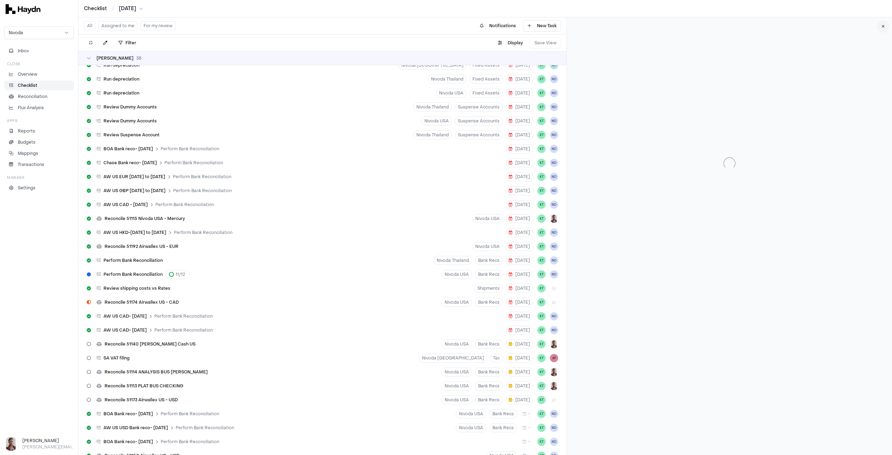
click at [886, 26] on button at bounding box center [883, 26] width 13 height 13
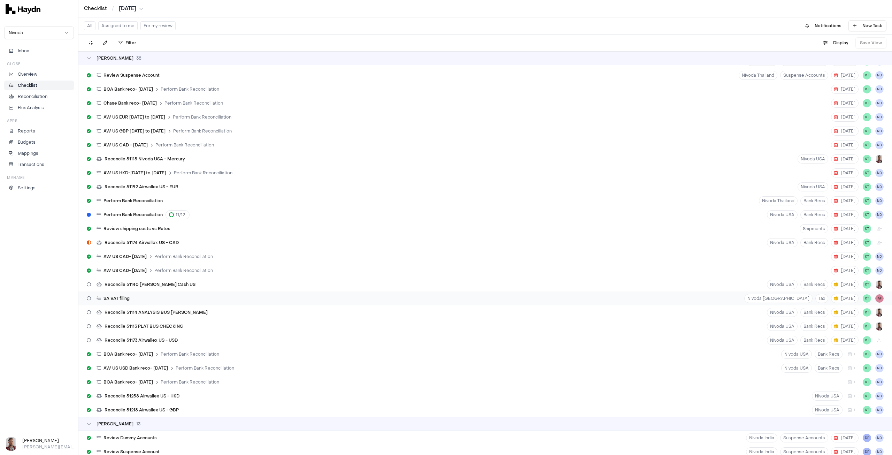
scroll to position [314, 0]
